Goal: Information Seeking & Learning: Learn about a topic

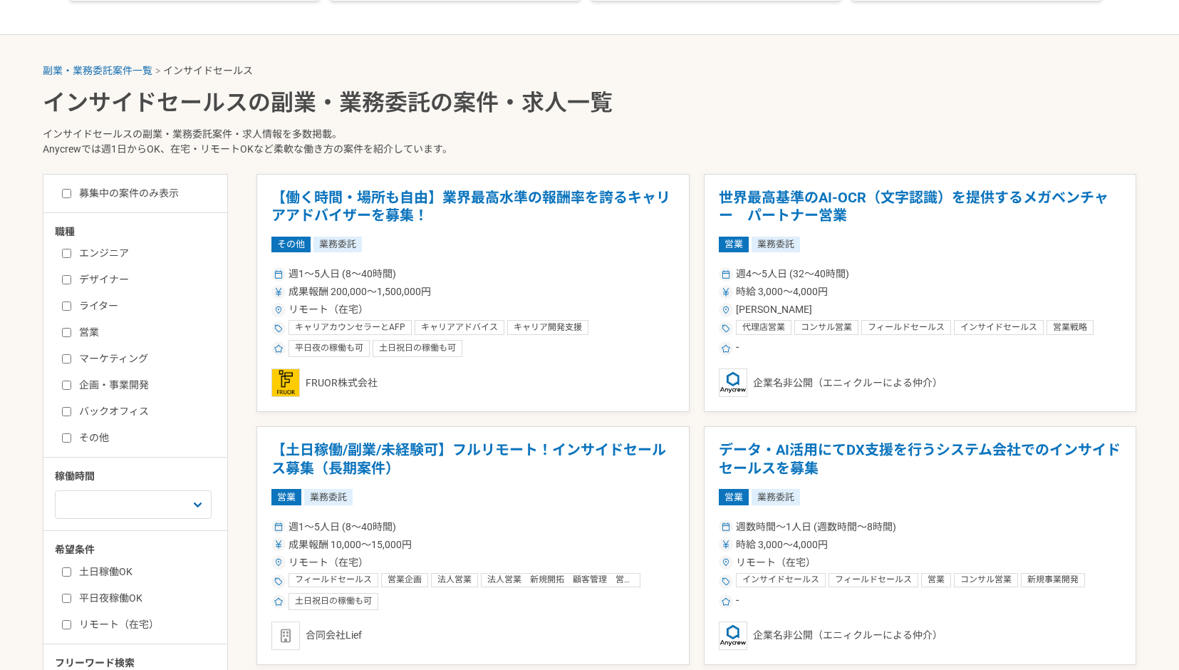
scroll to position [236, 0]
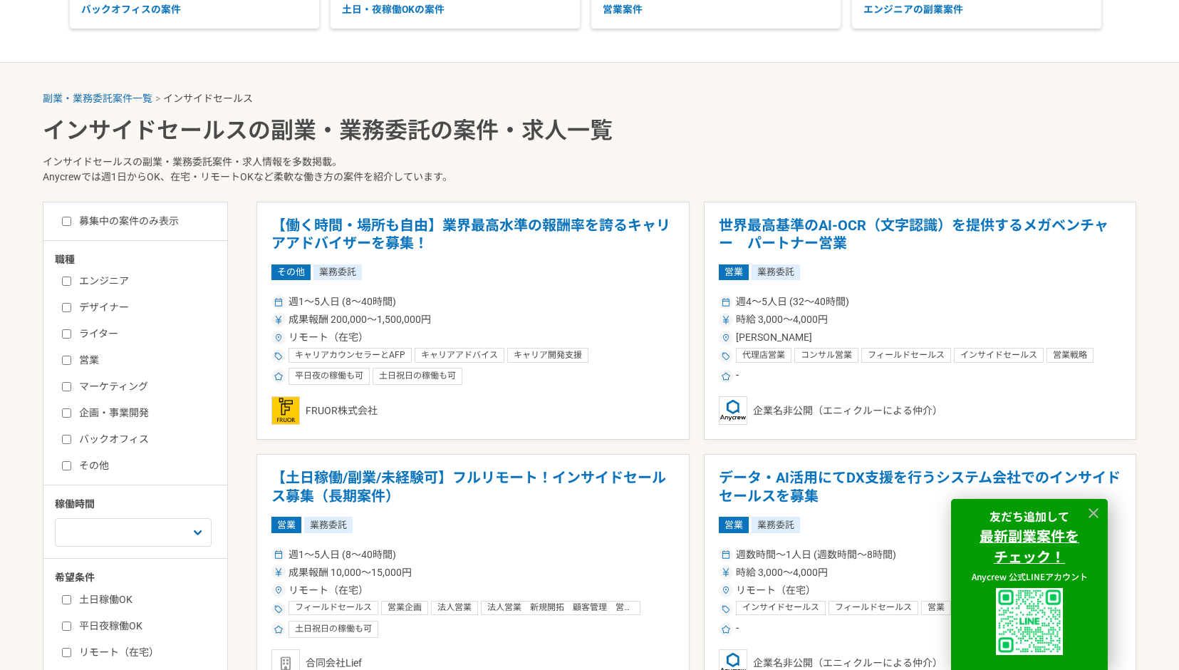
click at [70, 358] on input "営業" at bounding box center [66, 360] width 9 height 9
checkbox input "true"
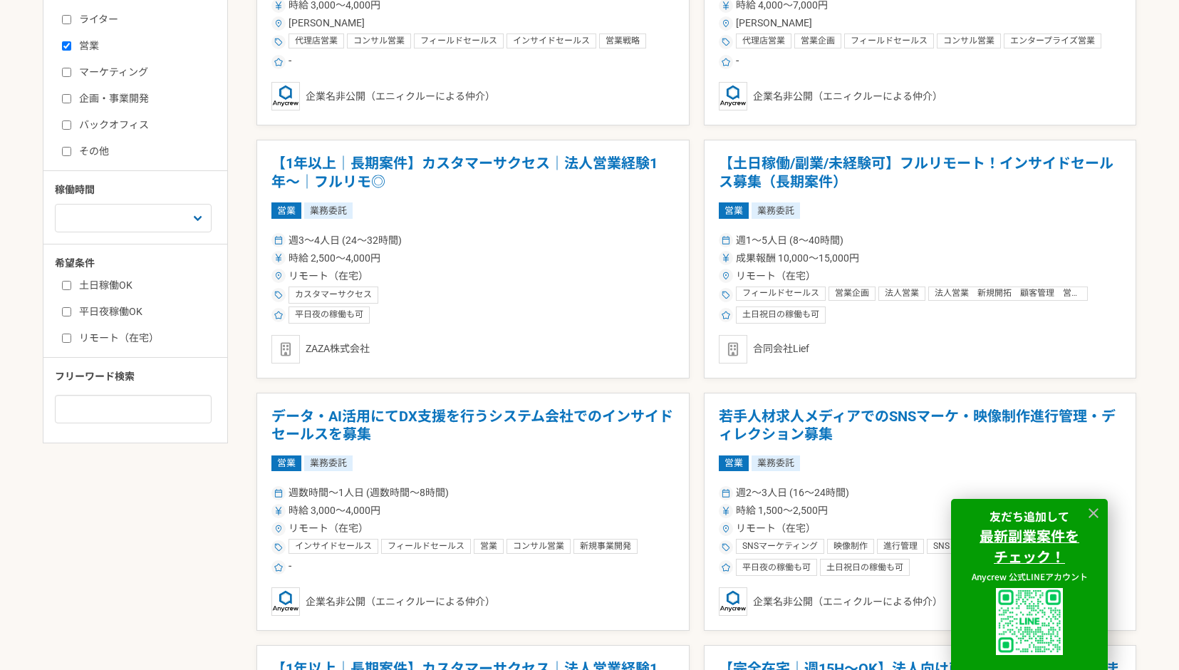
scroll to position [571, 0]
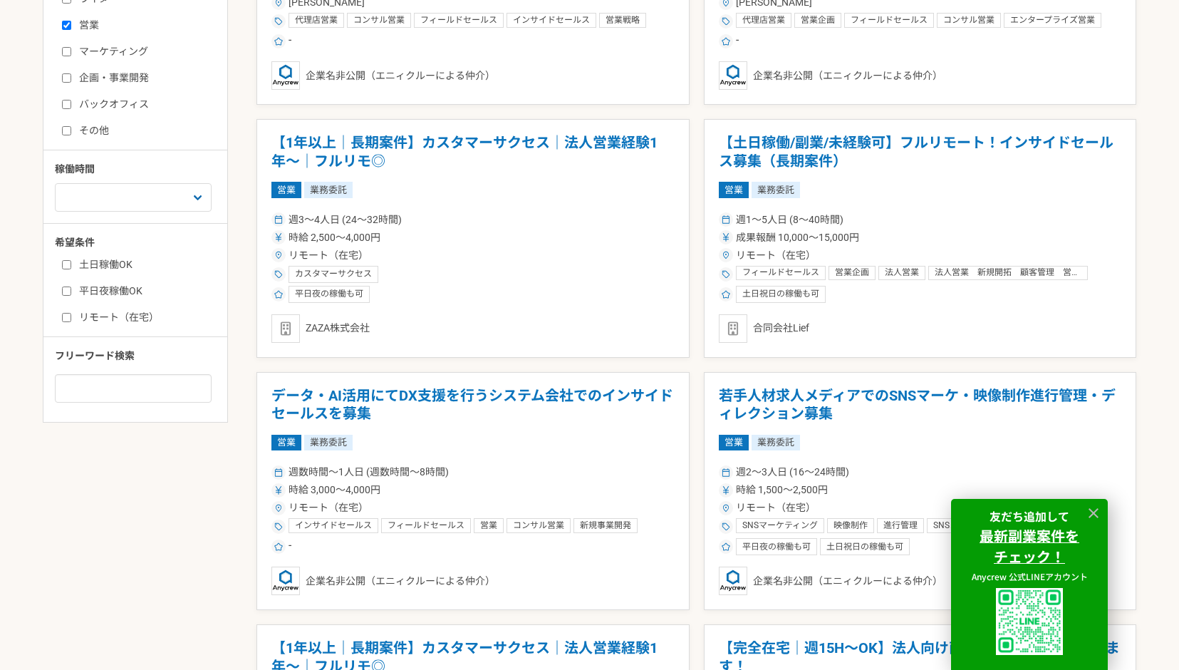
click at [56, 312] on div "土日稼働OK 平日夜稼働OK リモート（在宅）" at bounding box center [140, 288] width 171 height 72
click at [68, 314] on input "リモート（在宅）" at bounding box center [66, 317] width 9 height 9
checkbox input "true"
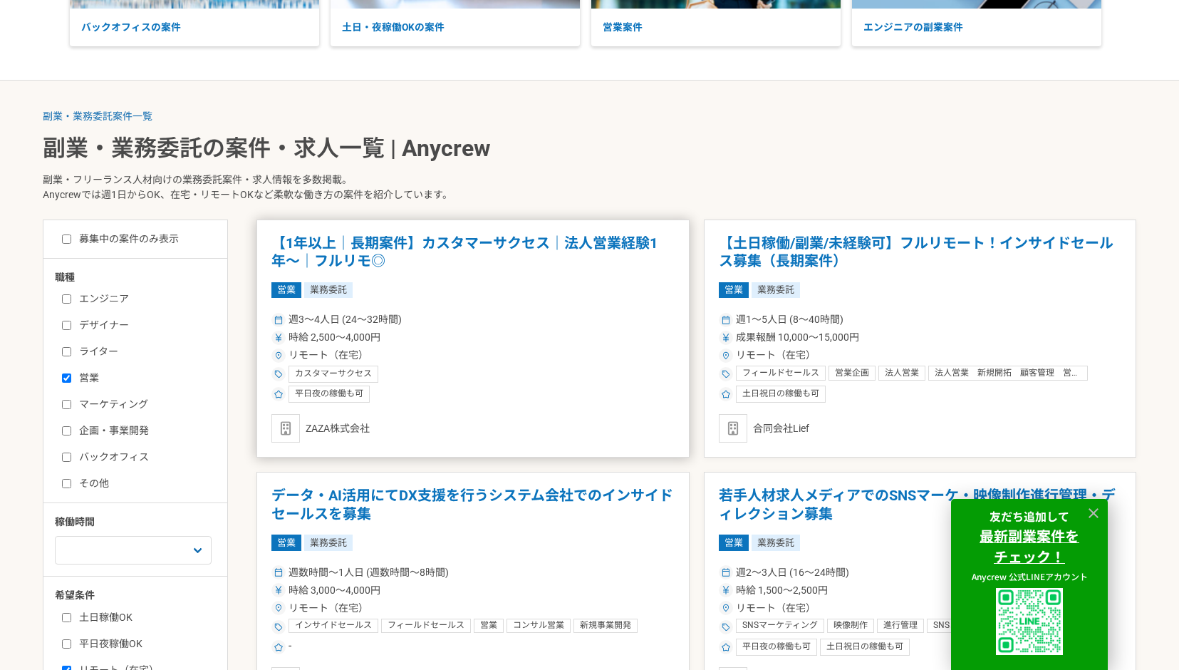
scroll to position [219, 0]
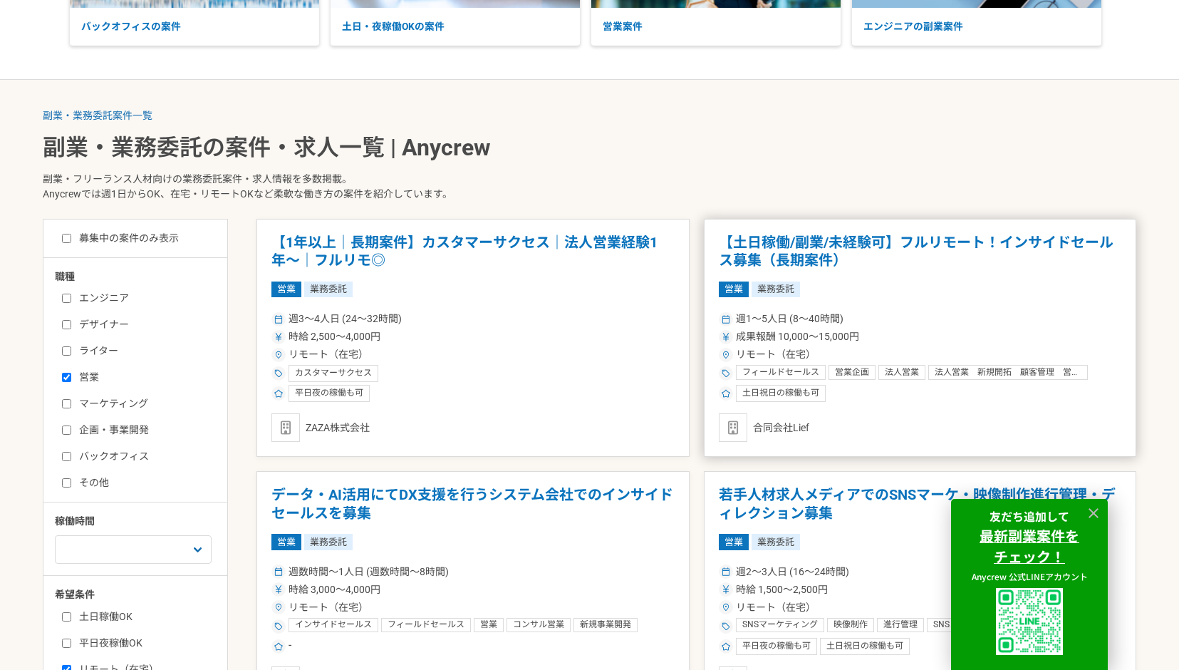
click at [897, 237] on h1 "【土日稼働/副業/未経験可】フルリモート！インサイドセールス募集（長期案件）" at bounding box center [920, 252] width 403 height 36
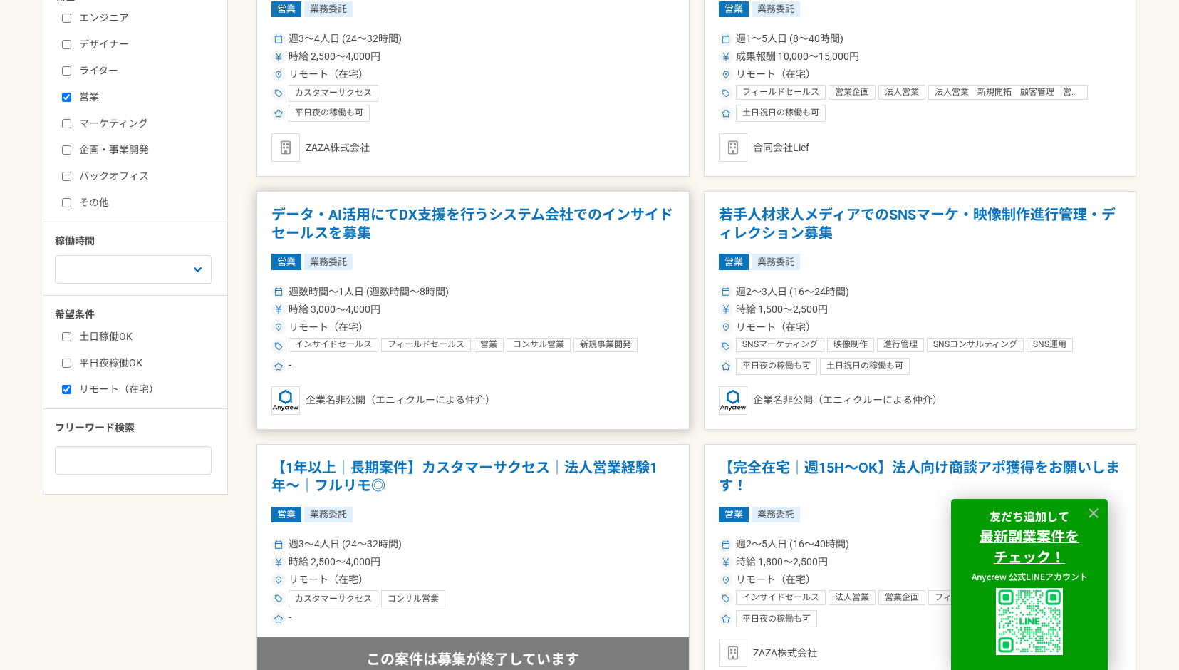
scroll to position [502, 0]
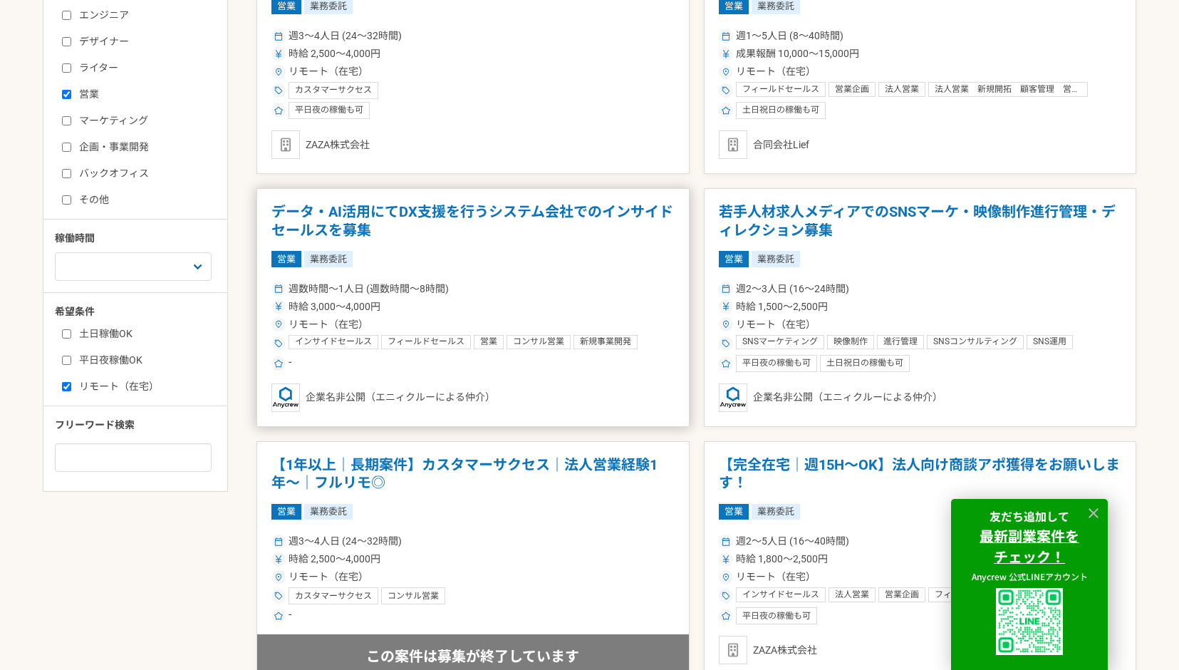
click at [537, 207] on h1 "データ・AI活用にてDX支援を行うシステム会社でのインサイドセールスを募集" at bounding box center [473, 221] width 403 height 36
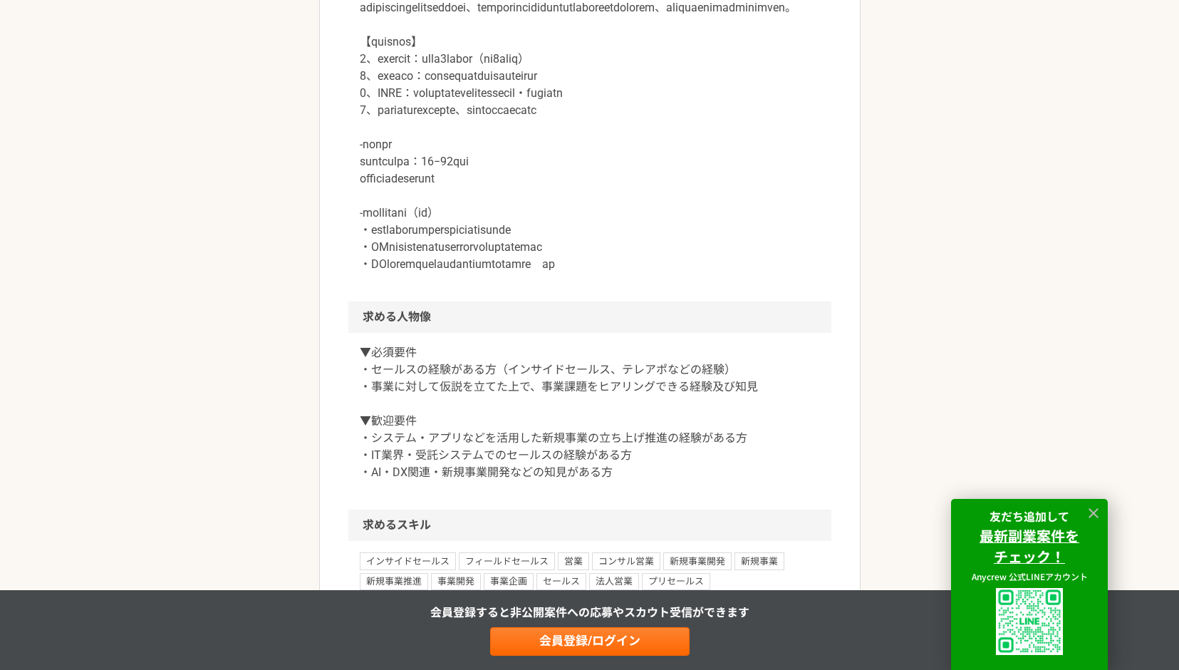
scroll to position [907, 0]
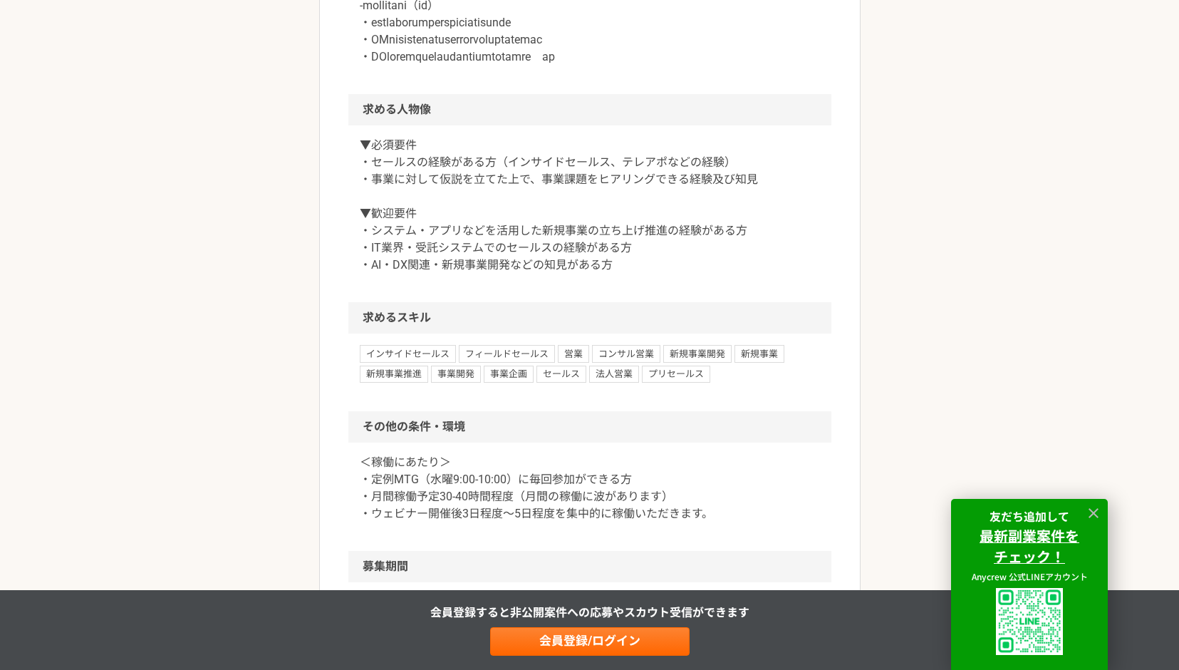
click at [487, 357] on div "インサイドセールス フィールドセールス 営業 コンサル営業 新規事業開発 新規事業 新規事業推進 事業開発 事業企画 セールス 法人営業 プリセールス" at bounding box center [589, 373] width 483 height 78
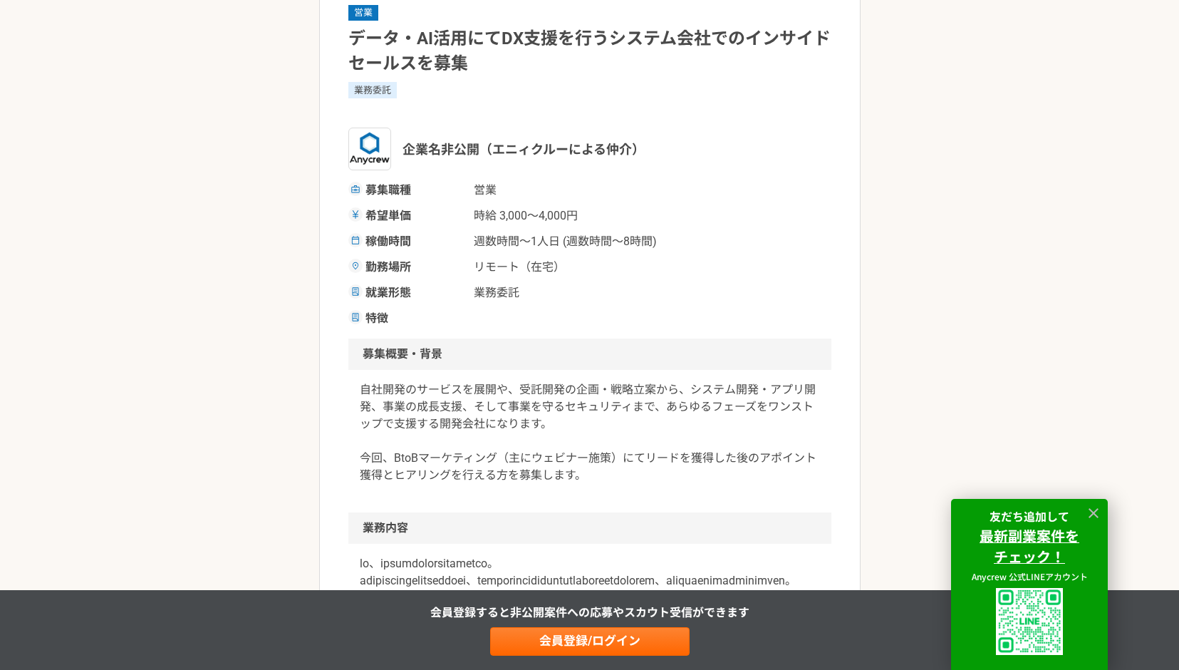
scroll to position [0, 0]
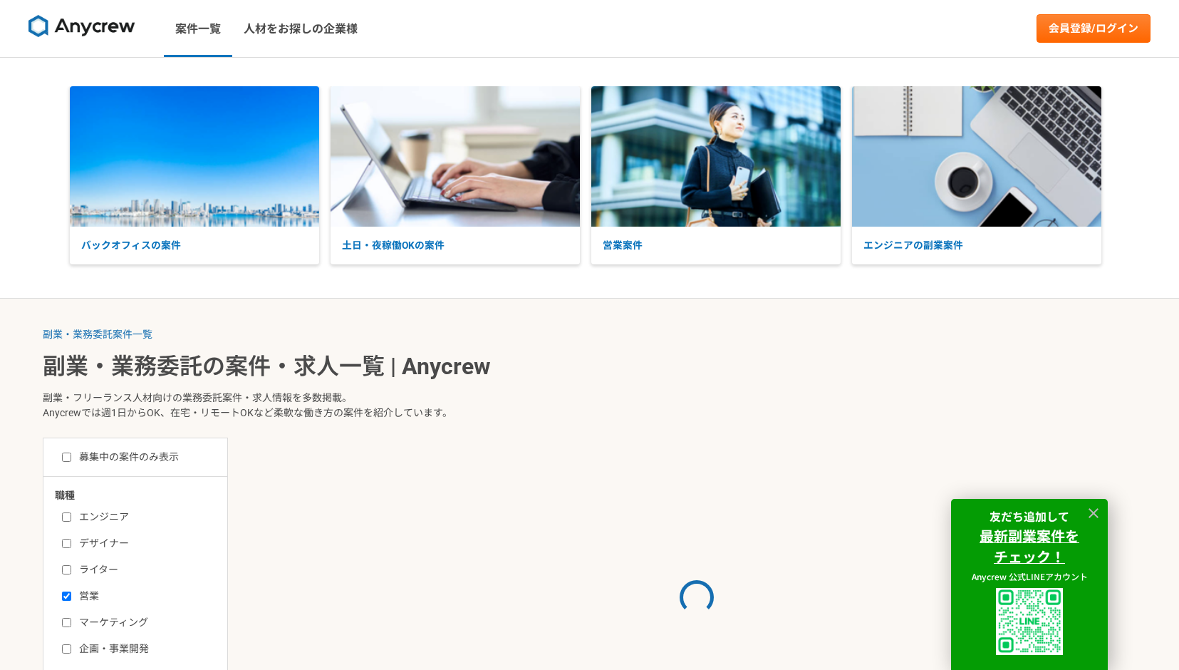
scroll to position [571, 0]
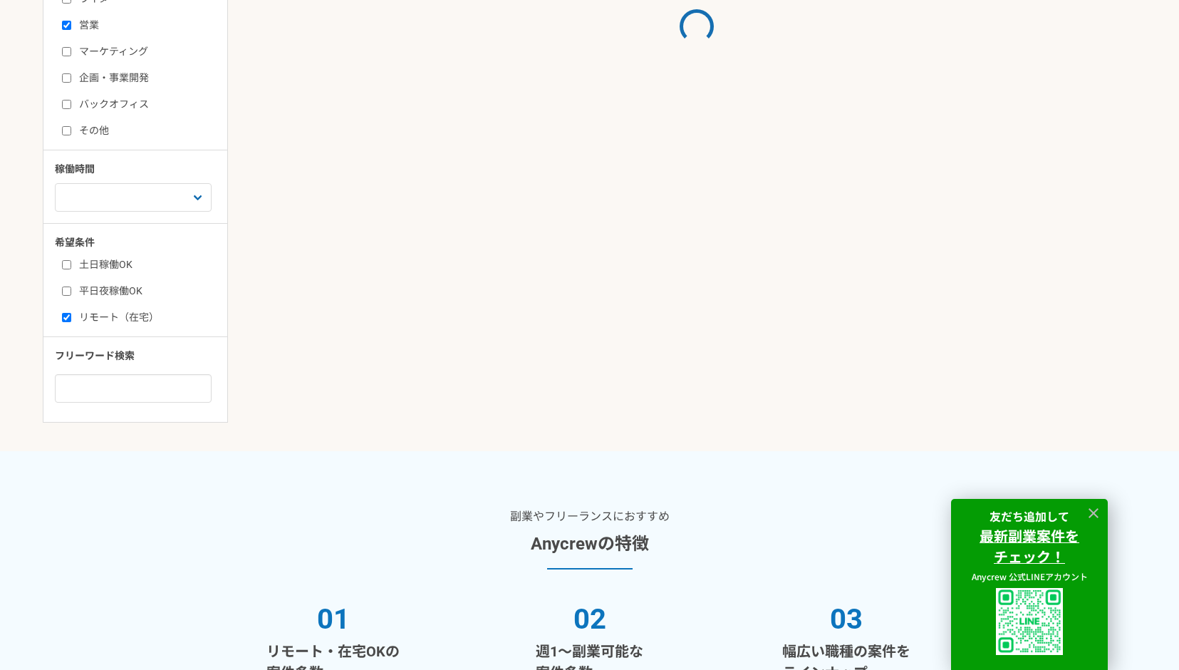
scroll to position [236, 0]
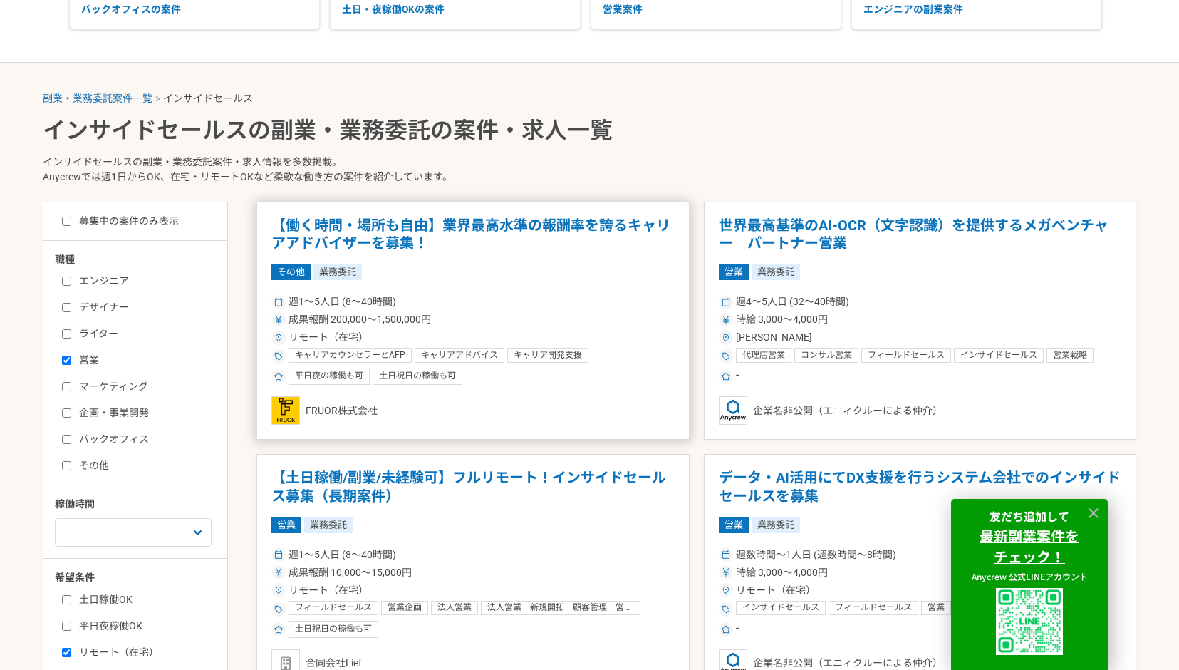
scroll to position [393, 0]
